Goal: Task Accomplishment & Management: Complete application form

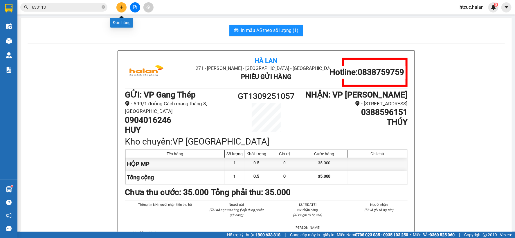
click at [121, 8] on icon "plus" at bounding box center [121, 7] width 0 height 3
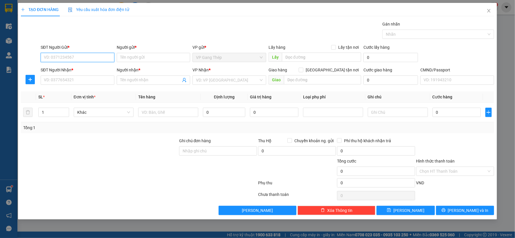
click at [92, 56] on input "SĐT Người Gửi *" at bounding box center [78, 57] width 74 height 9
click at [106, 59] on input "SĐT Người Gửi *" at bounding box center [78, 57] width 74 height 9
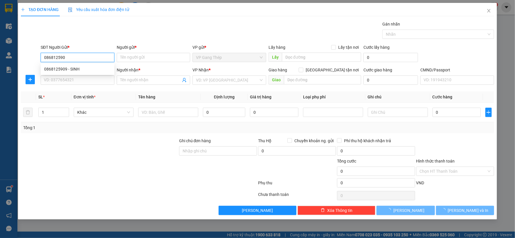
type input "0868125909"
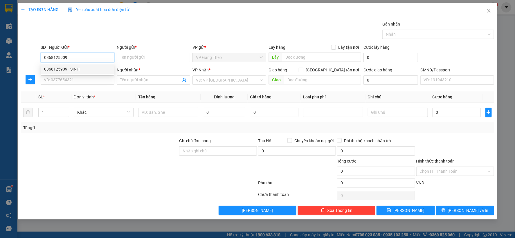
click at [70, 70] on div "0868125909 - SINH" at bounding box center [77, 69] width 67 height 6
type input "SINH"
type input "0868125909"
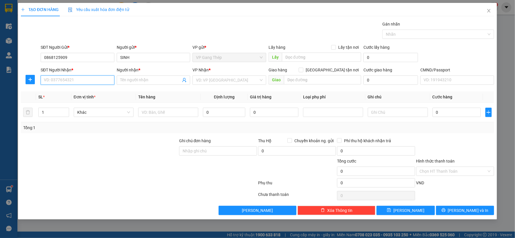
click at [85, 79] on input "SĐT Người Nhận *" at bounding box center [78, 80] width 74 height 9
click at [74, 94] on div "0915398835 - LOAN" at bounding box center [77, 92] width 67 height 6
type input "0915398835"
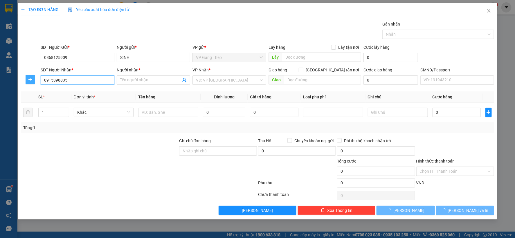
type input "LOAN"
checkbox input "true"
type input "SỐ 8B NGÕ 114 [PERSON_NAME], [GEOGRAPHIC_DATA], HOÀNG MAI, [GEOGRAPHIC_DATA]"
type input "40.000"
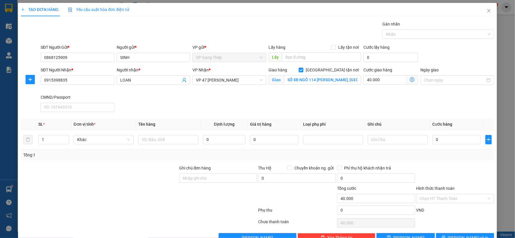
click at [411, 79] on icon "dollar-circle" at bounding box center [412, 79] width 5 height 5
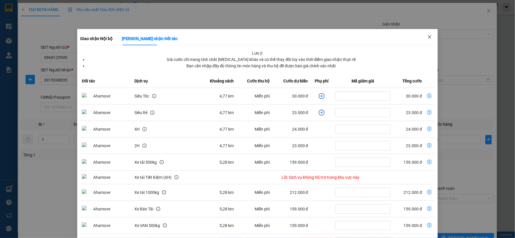
click at [428, 35] on icon "close" at bounding box center [430, 37] width 5 height 5
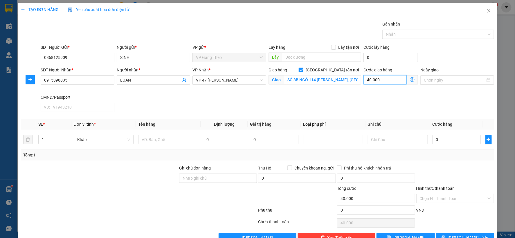
click at [383, 80] on input "40.000" at bounding box center [385, 79] width 43 height 9
type input "5"
type input "50"
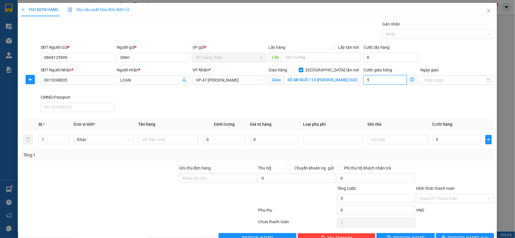
type input "50"
type input "50.000"
click at [31, 76] on button "button" at bounding box center [30, 79] width 9 height 9
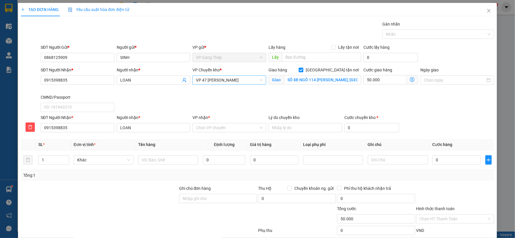
click at [236, 77] on span "VP 47 [PERSON_NAME]" at bounding box center [229, 80] width 67 height 9
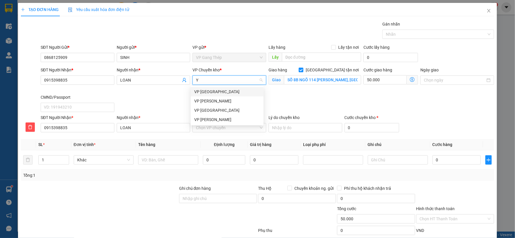
type input "YÊ"
click at [205, 93] on div "VP [GEOGRAPHIC_DATA]" at bounding box center [227, 92] width 66 height 6
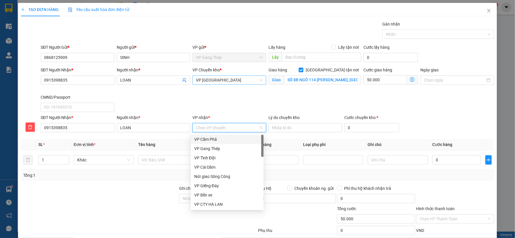
click at [201, 127] on input "VP nhận *" at bounding box center [227, 127] width 63 height 9
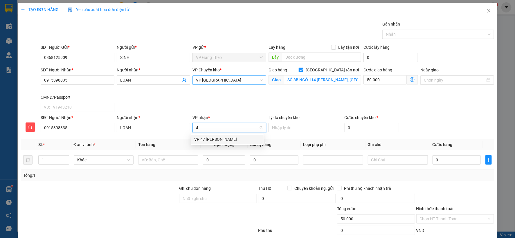
type input "47"
click at [213, 141] on div "VP 47 [PERSON_NAME]" at bounding box center [227, 139] width 66 height 6
click at [169, 156] on input "text" at bounding box center [168, 159] width 60 height 9
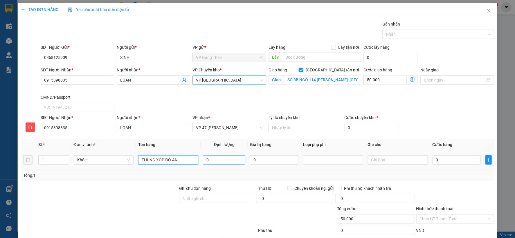
type input "THÙNG XÓP ĐỒ ĂN"
click at [232, 161] on input "0" at bounding box center [224, 159] width 42 height 9
type input "15"
click at [460, 160] on input "0" at bounding box center [457, 159] width 48 height 9
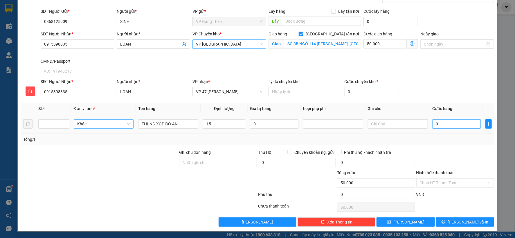
click at [120, 121] on span "Khác" at bounding box center [103, 124] width 53 height 9
click at [87, 135] on div "Bất kỳ" at bounding box center [103, 135] width 53 height 6
click at [450, 126] on input "0" at bounding box center [457, 123] width 48 height 9
type input "50.000"
type input "100.000"
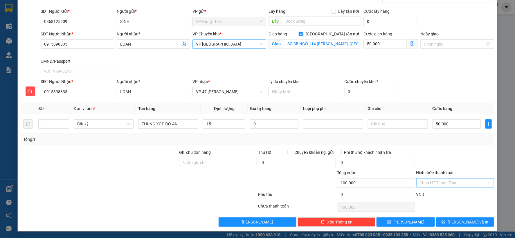
click at [460, 180] on input "Hình thức thanh toán" at bounding box center [453, 183] width 67 height 9
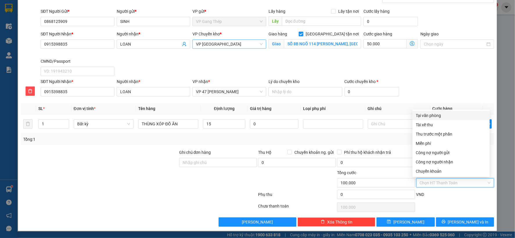
click at [437, 117] on div "Tại văn phòng" at bounding box center [451, 115] width 70 height 6
type input "0"
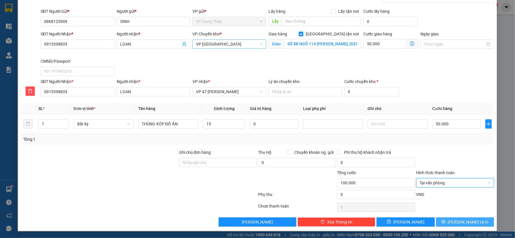
click at [464, 225] on button "[PERSON_NAME] và In" at bounding box center [465, 222] width 58 height 9
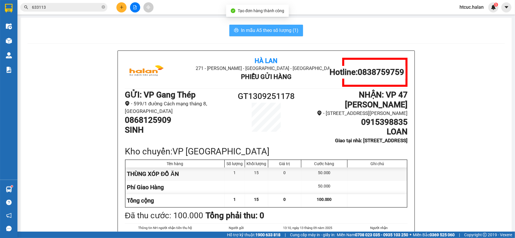
click at [268, 35] on button "In mẫu A5 theo số lượng (1)" at bounding box center [267, 31] width 74 height 12
